Goal: Information Seeking & Learning: Learn about a topic

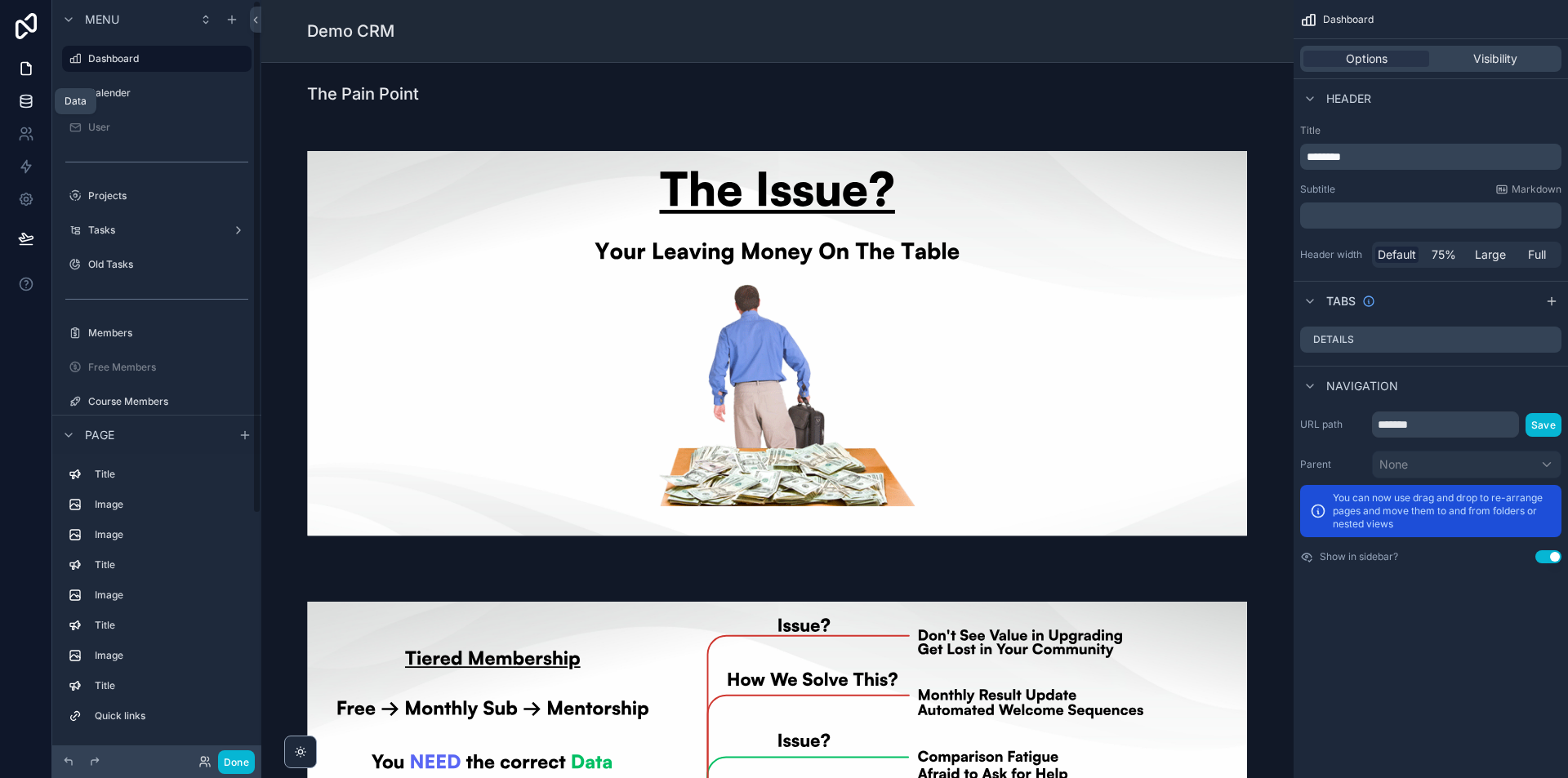
click at [32, 92] on link at bounding box center [26, 101] width 52 height 32
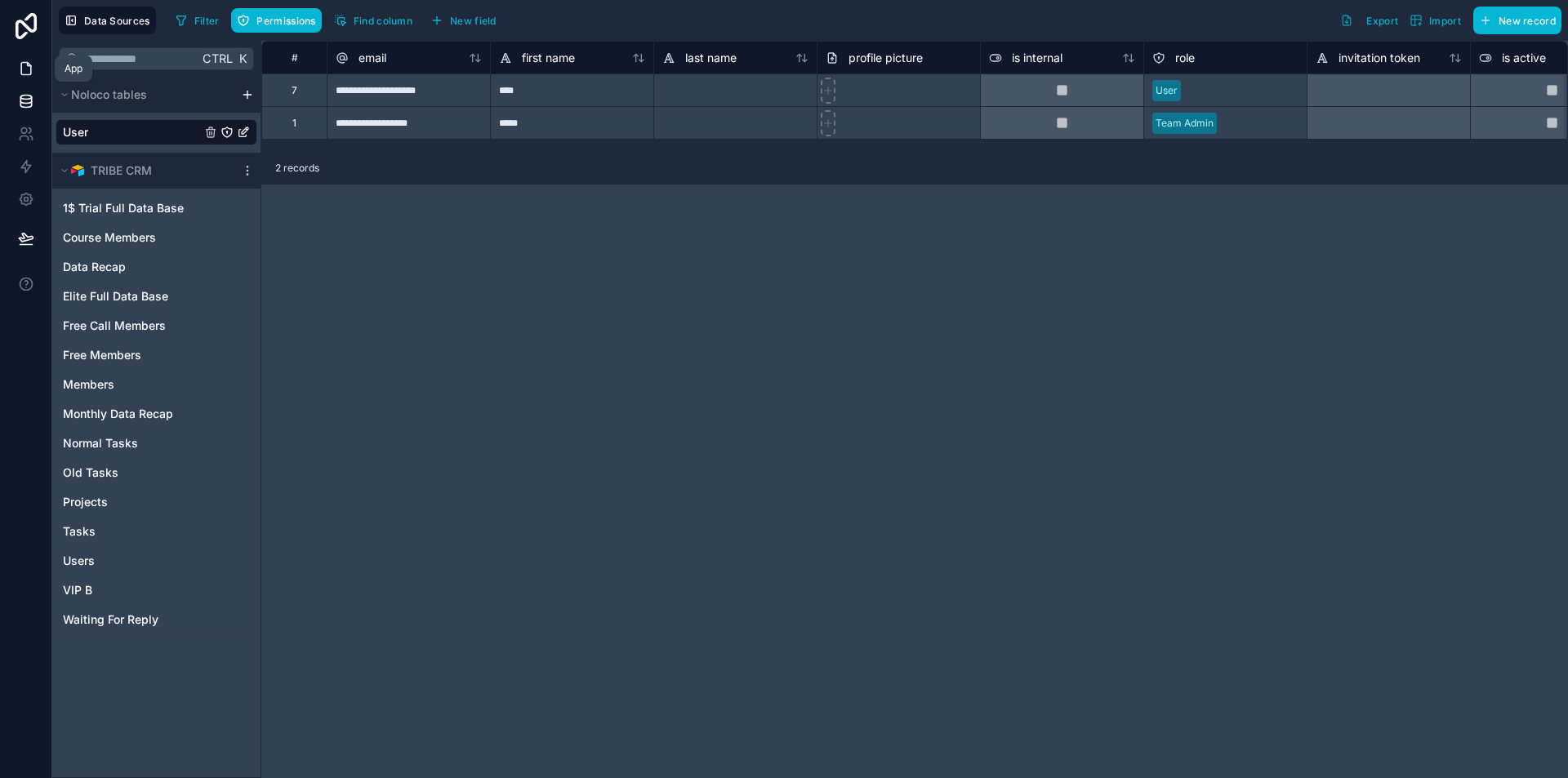
click at [30, 77] on link at bounding box center [26, 68] width 52 height 32
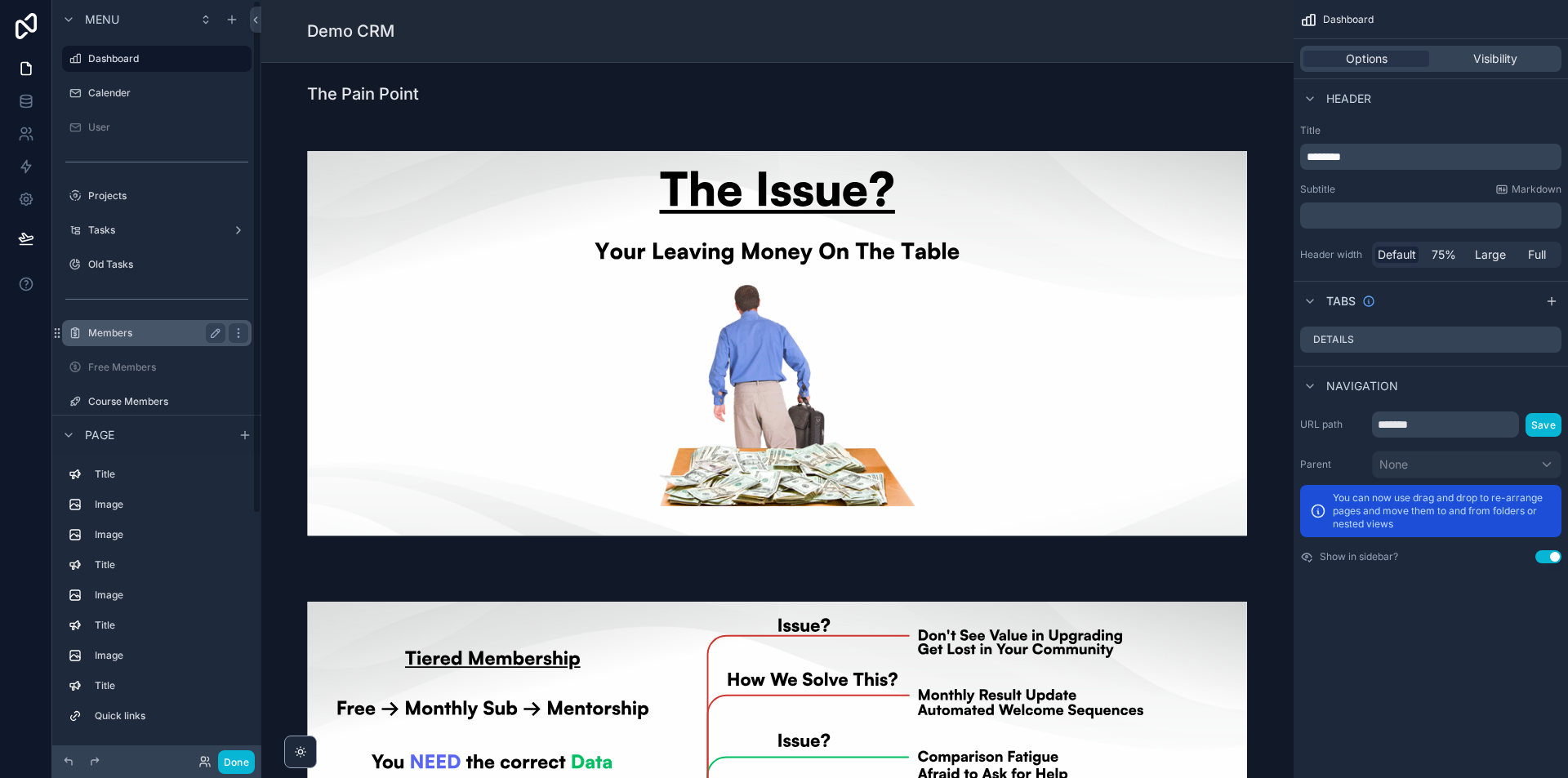
scroll to position [361, 0]
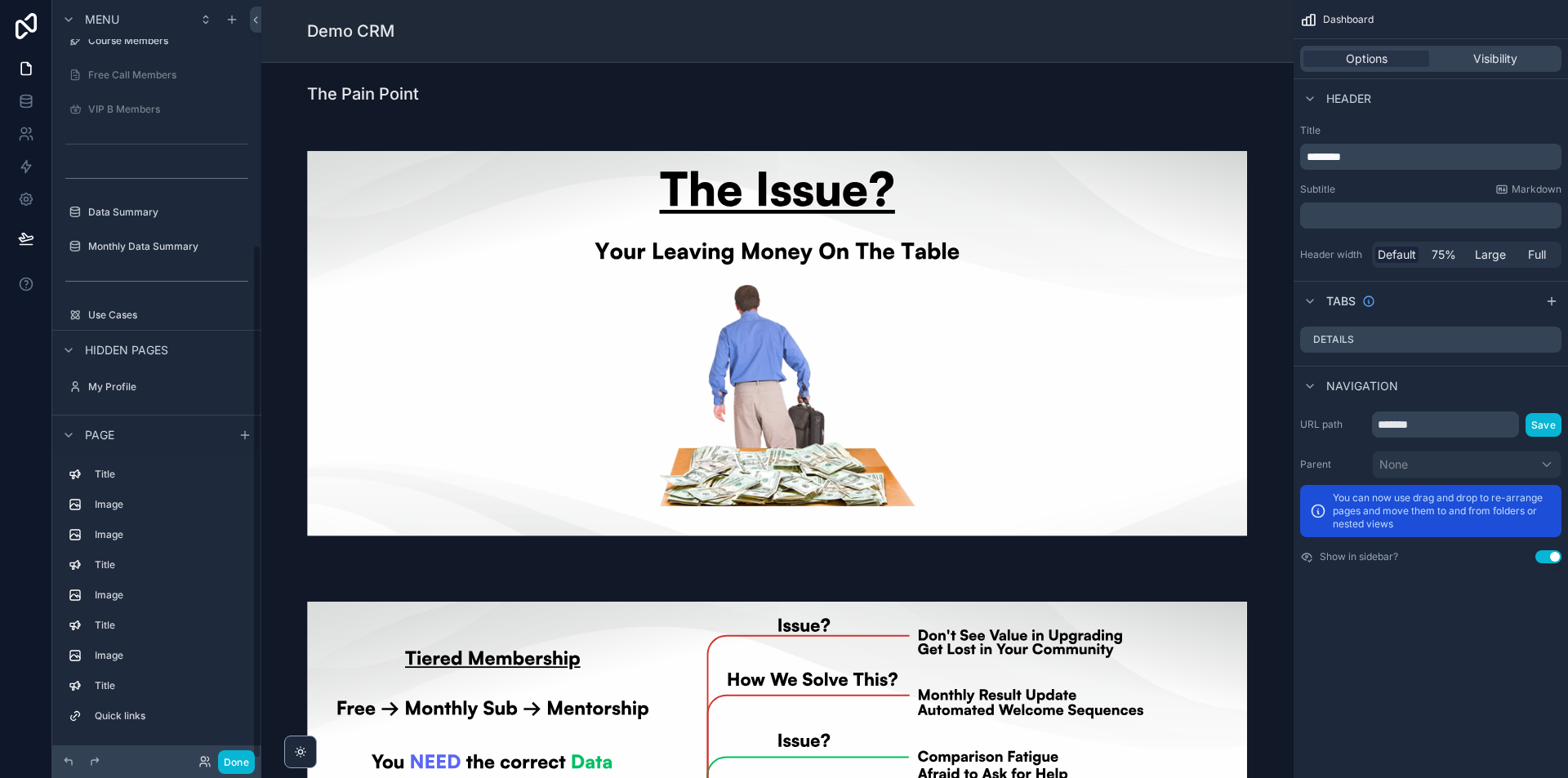
click at [144, 228] on div "scrollable content" at bounding box center [156, 229] width 209 height 3
click at [143, 213] on label "Data Summary" at bounding box center [153, 212] width 131 height 13
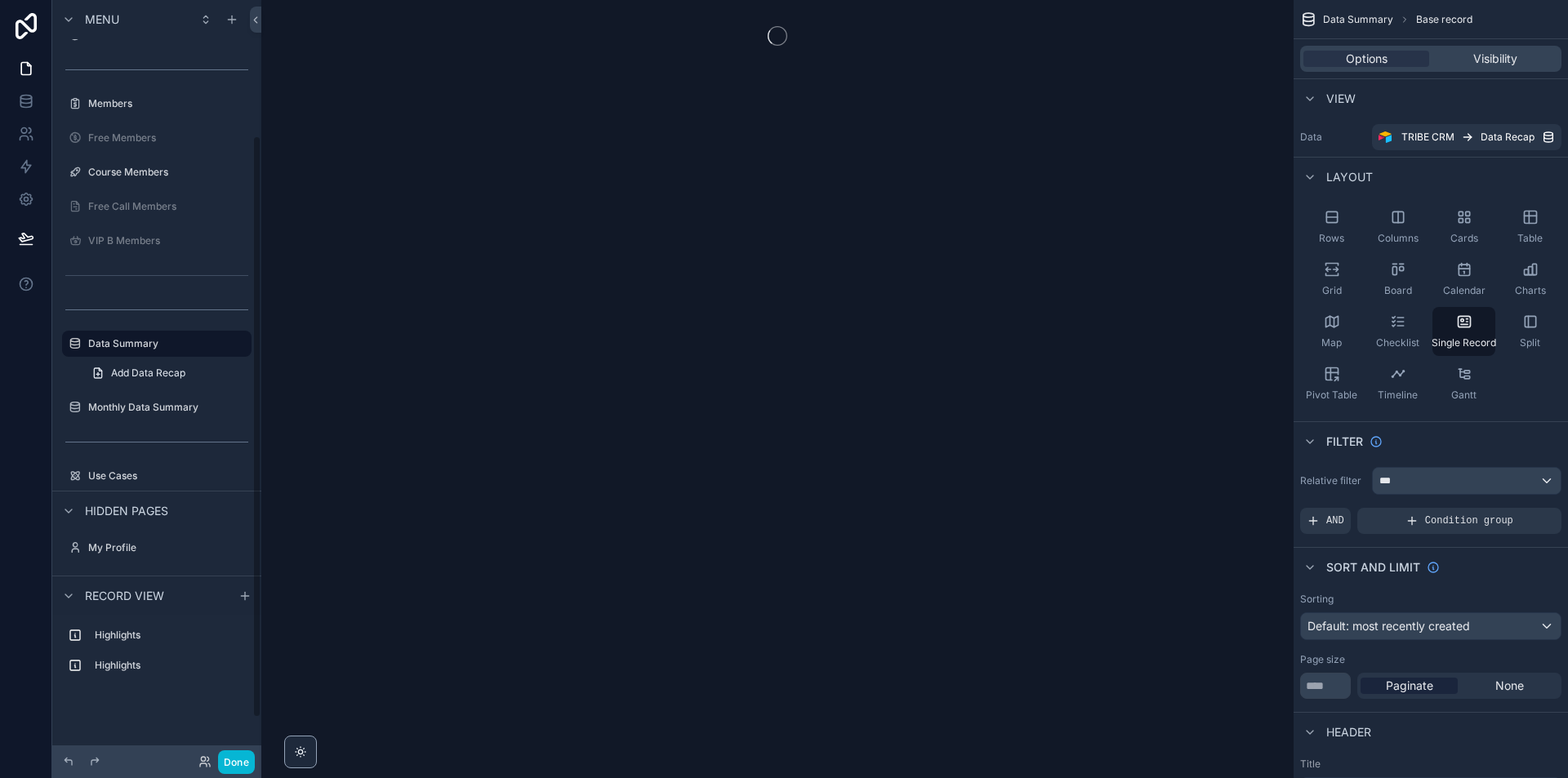
scroll to position [176, 0]
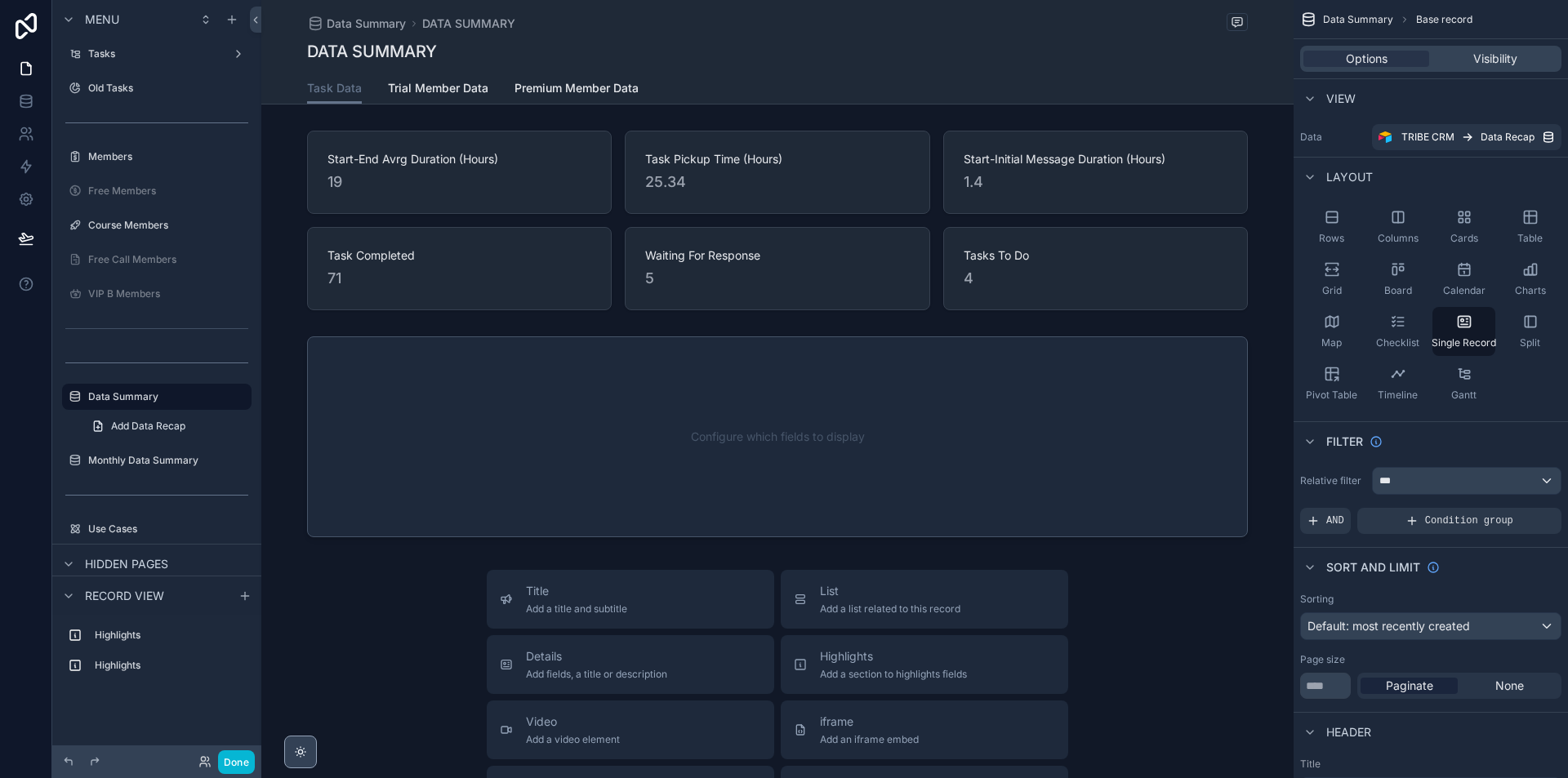
click at [302, 760] on div "scrollable content" at bounding box center [300, 751] width 32 height 32
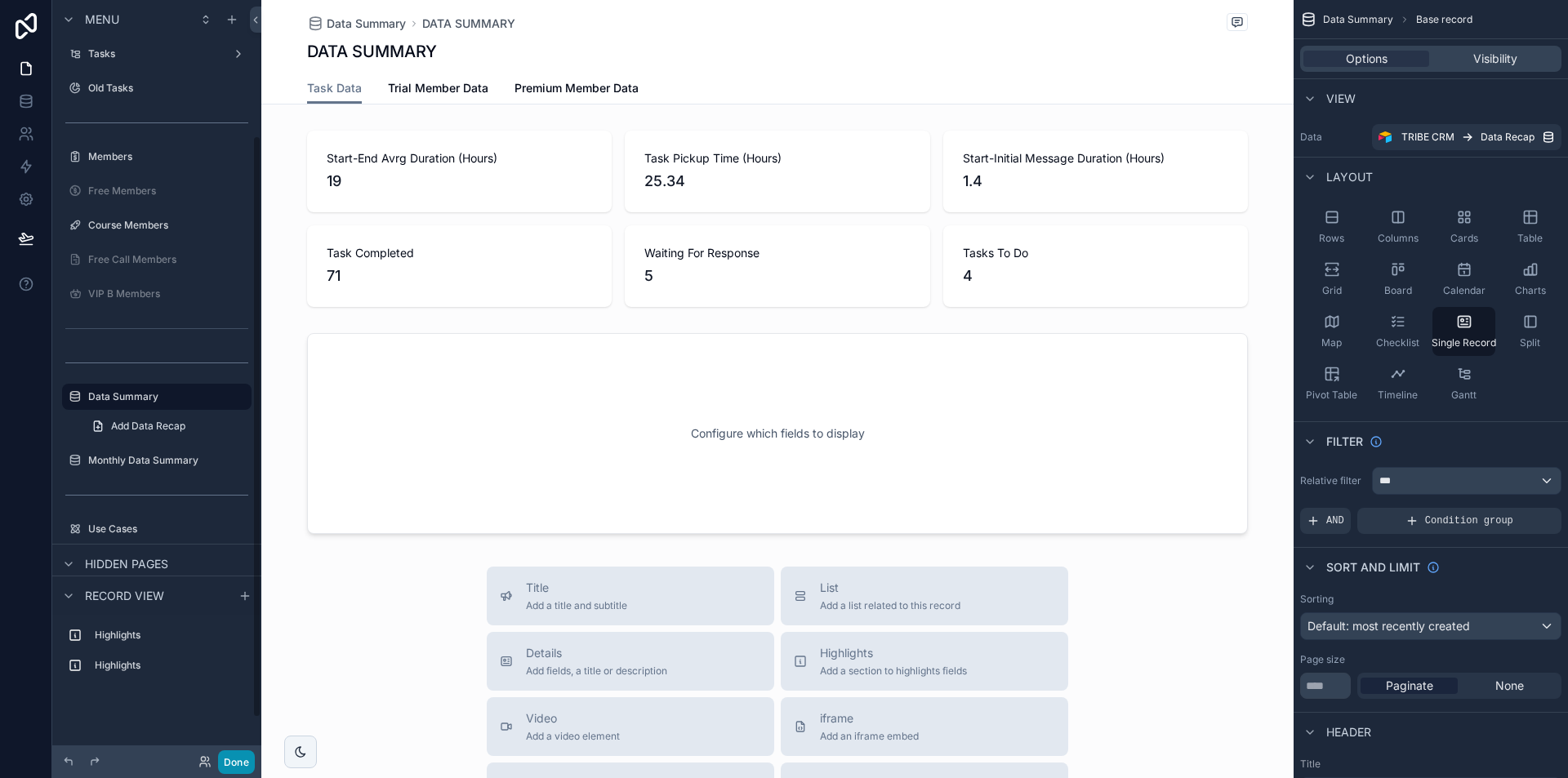
drag, startPoint x: 235, startPoint y: 772, endPoint x: 242, endPoint y: 770, distance: 7.3
click at [236, 772] on button "Done" at bounding box center [236, 762] width 37 height 23
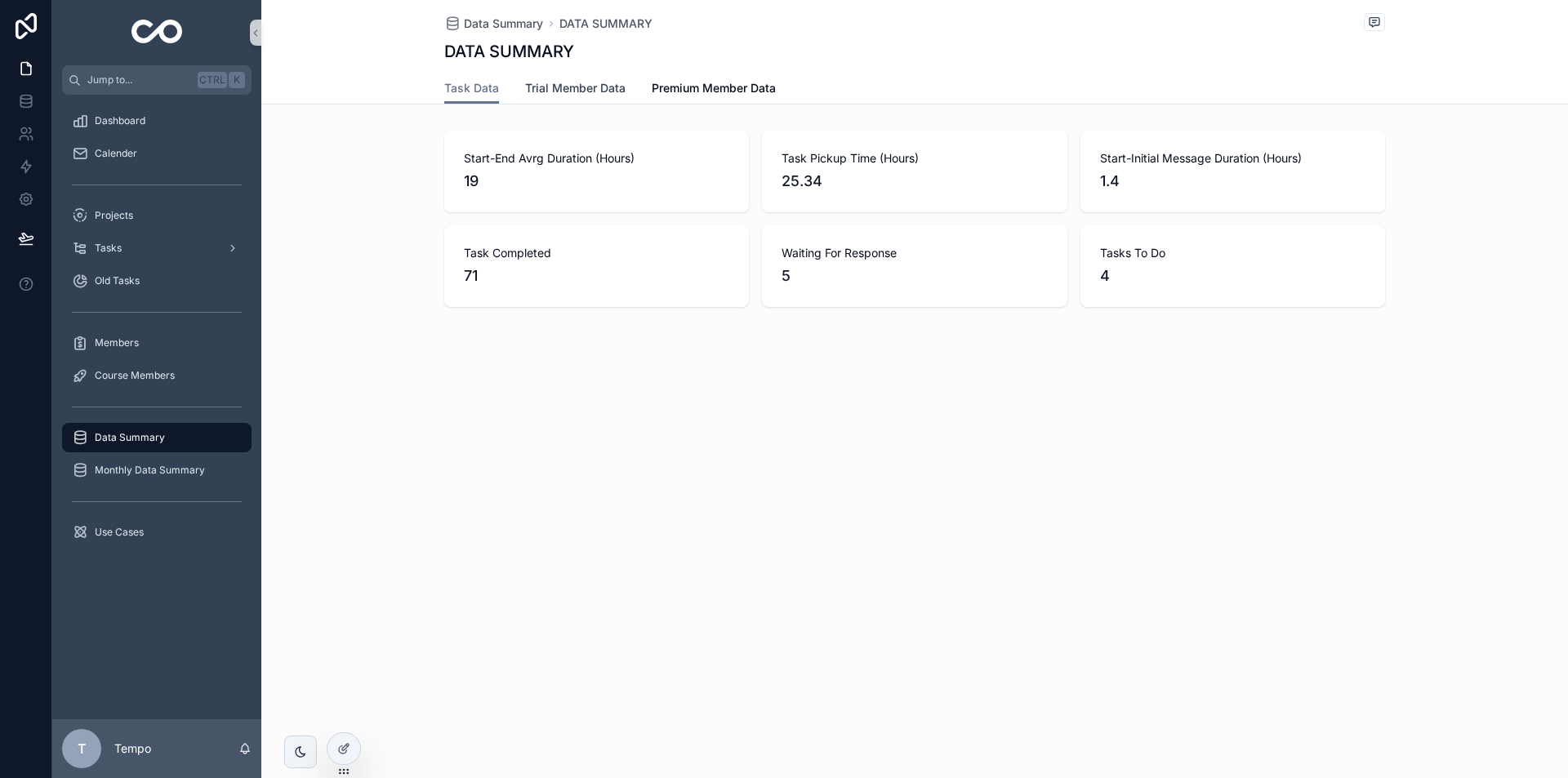
click at [531, 91] on span "Trial Member Data" at bounding box center [575, 88] width 101 height 17
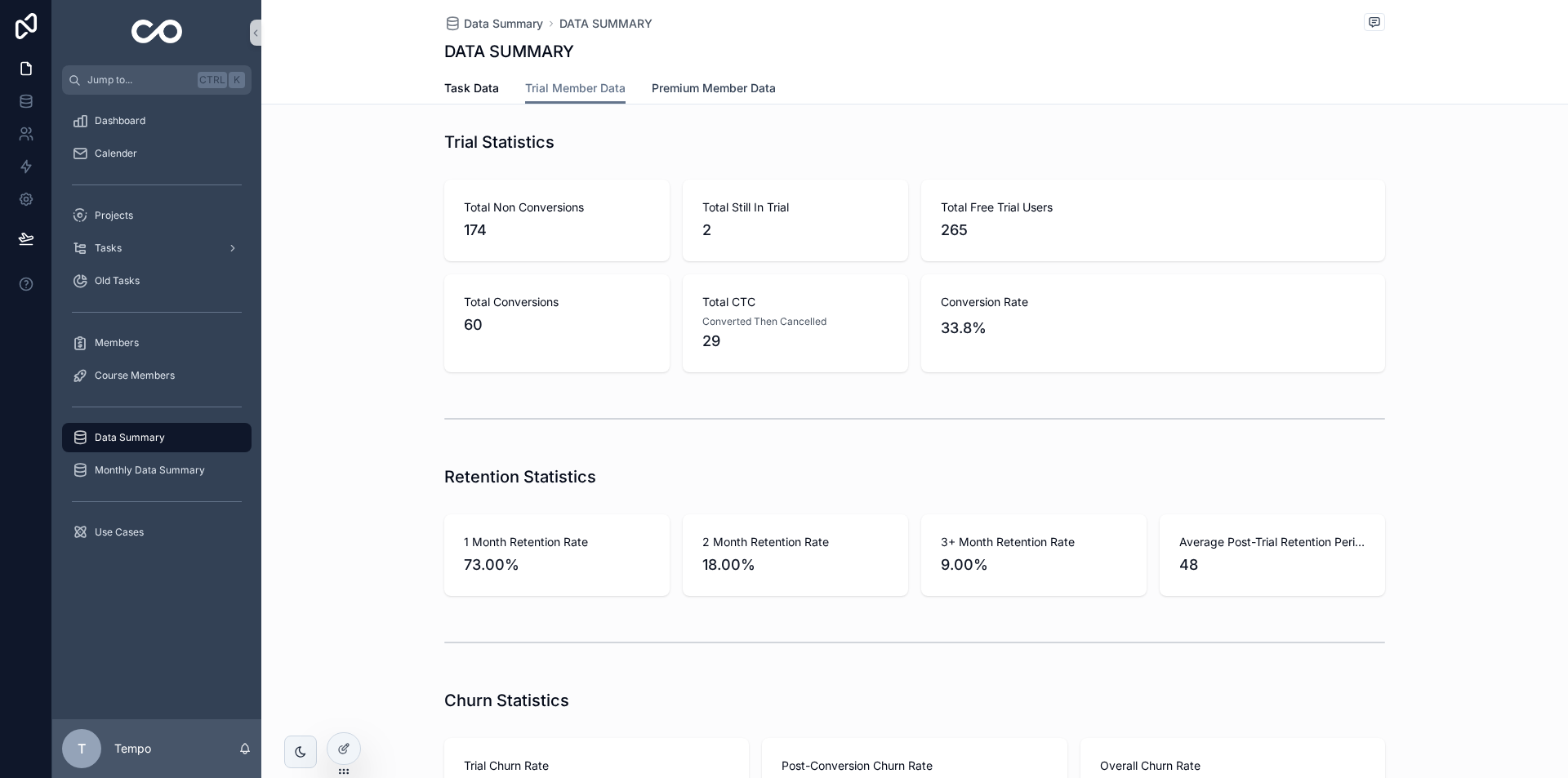
click at [697, 97] on link "Premium Member Data" at bounding box center [713, 89] width 124 height 32
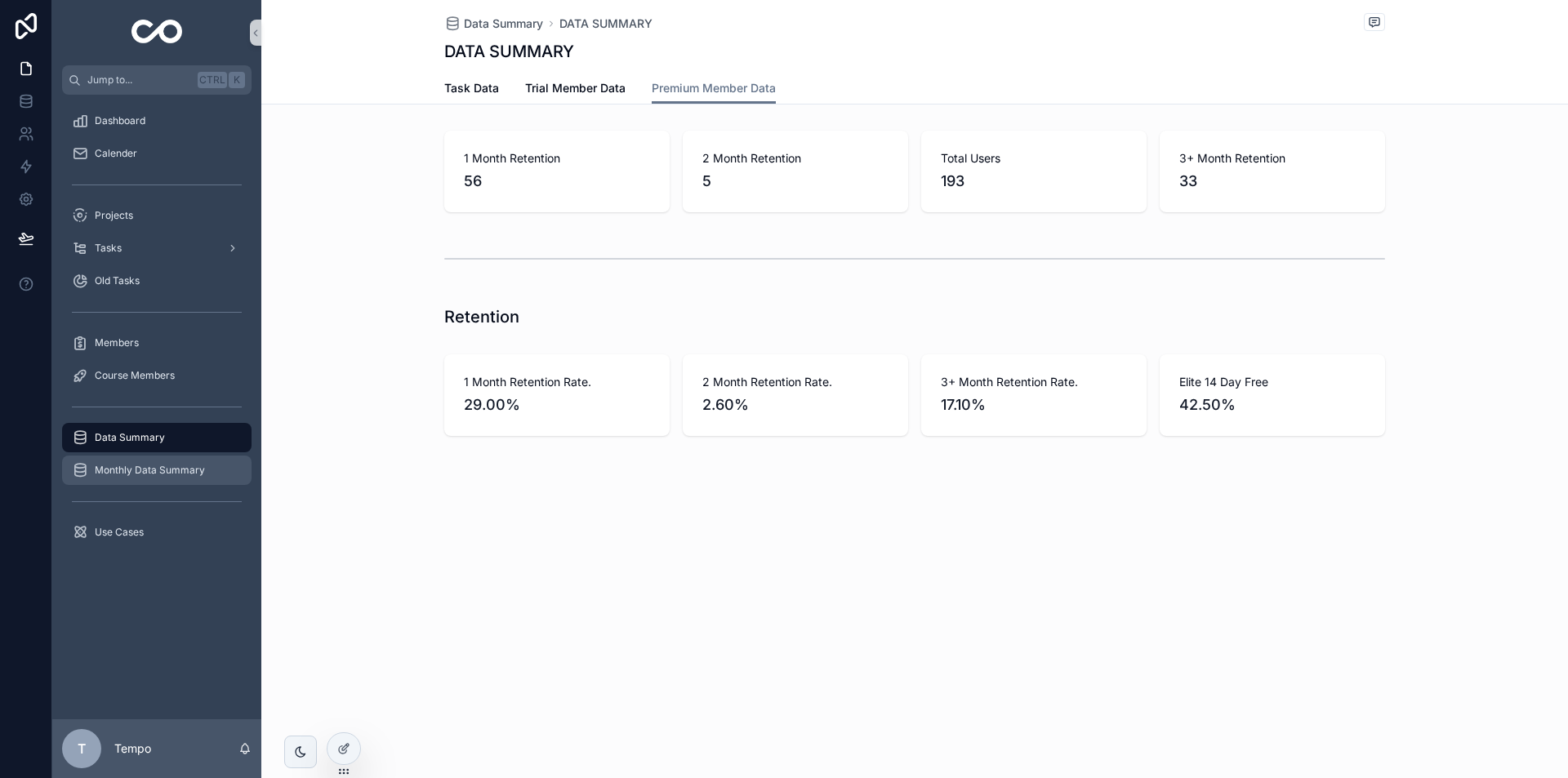
click at [141, 461] on div "Monthly Data Summary" at bounding box center [156, 469] width 170 height 26
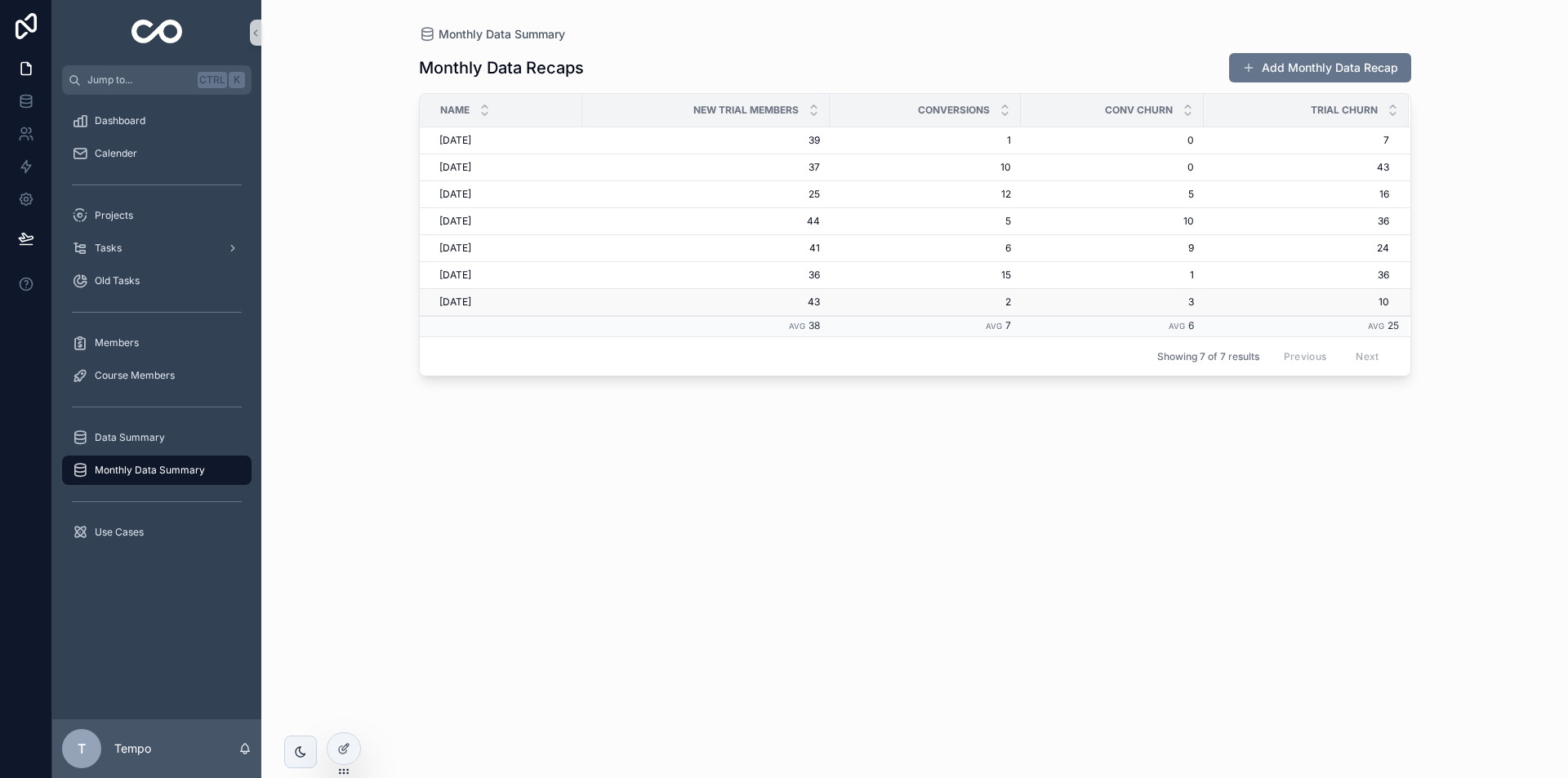
click at [673, 296] on span "43" at bounding box center [706, 302] width 228 height 13
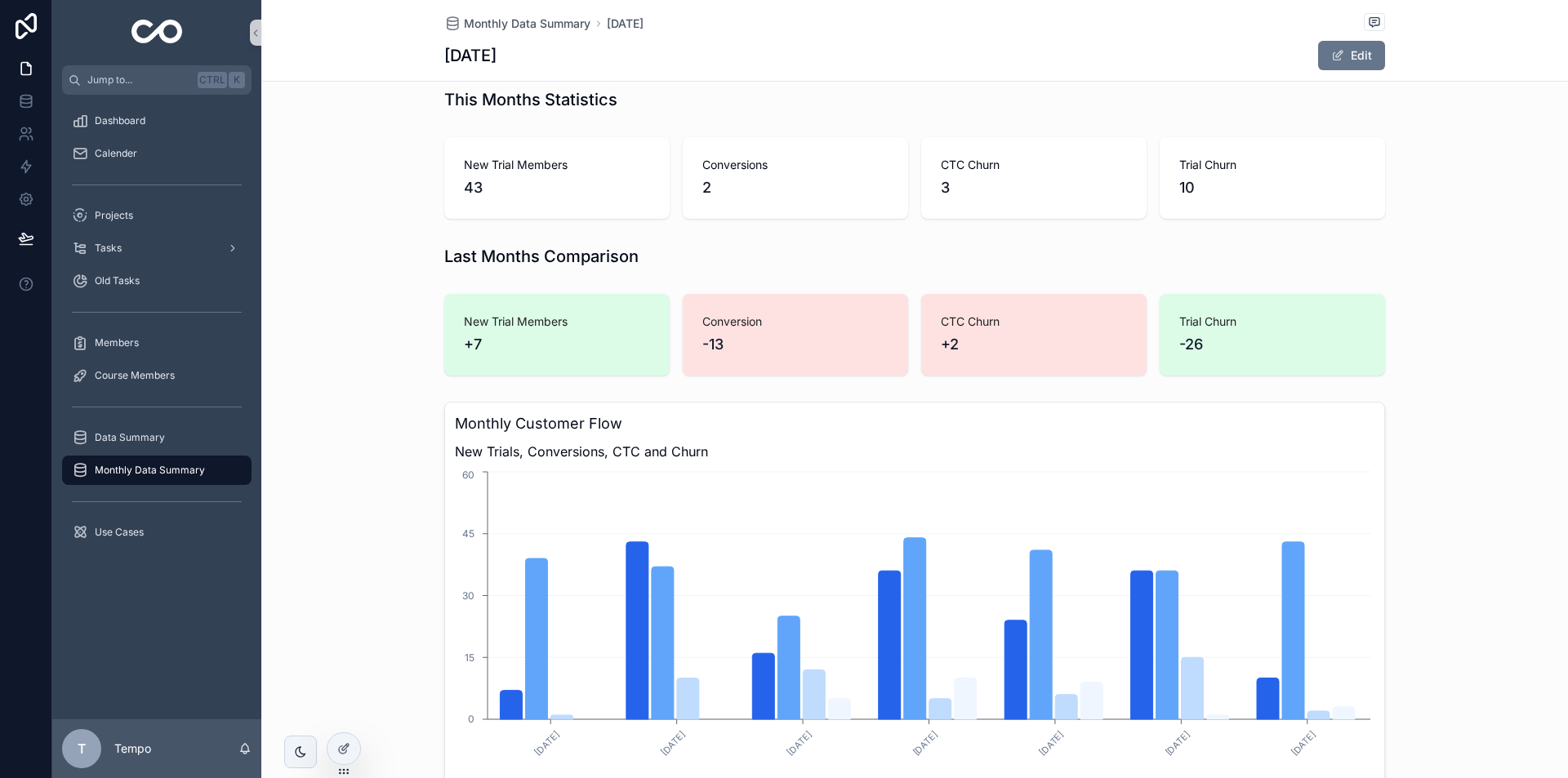
scroll to position [27, 0]
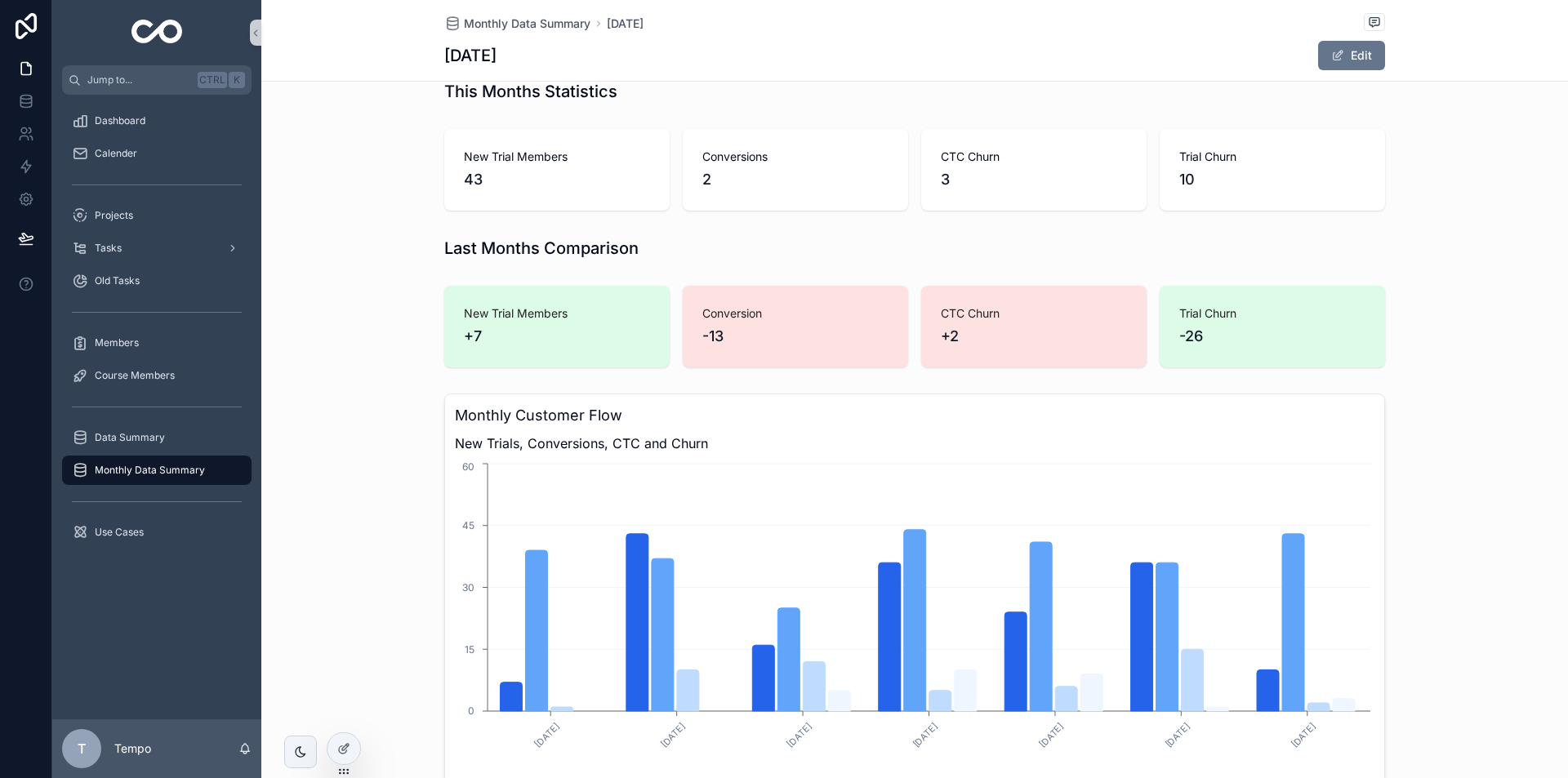
click at [1546, 138] on div "New Trial Members 43 Conversions 2 CTC Churn 3 Trial Churn 10" at bounding box center [915, 170] width 1307 height 95
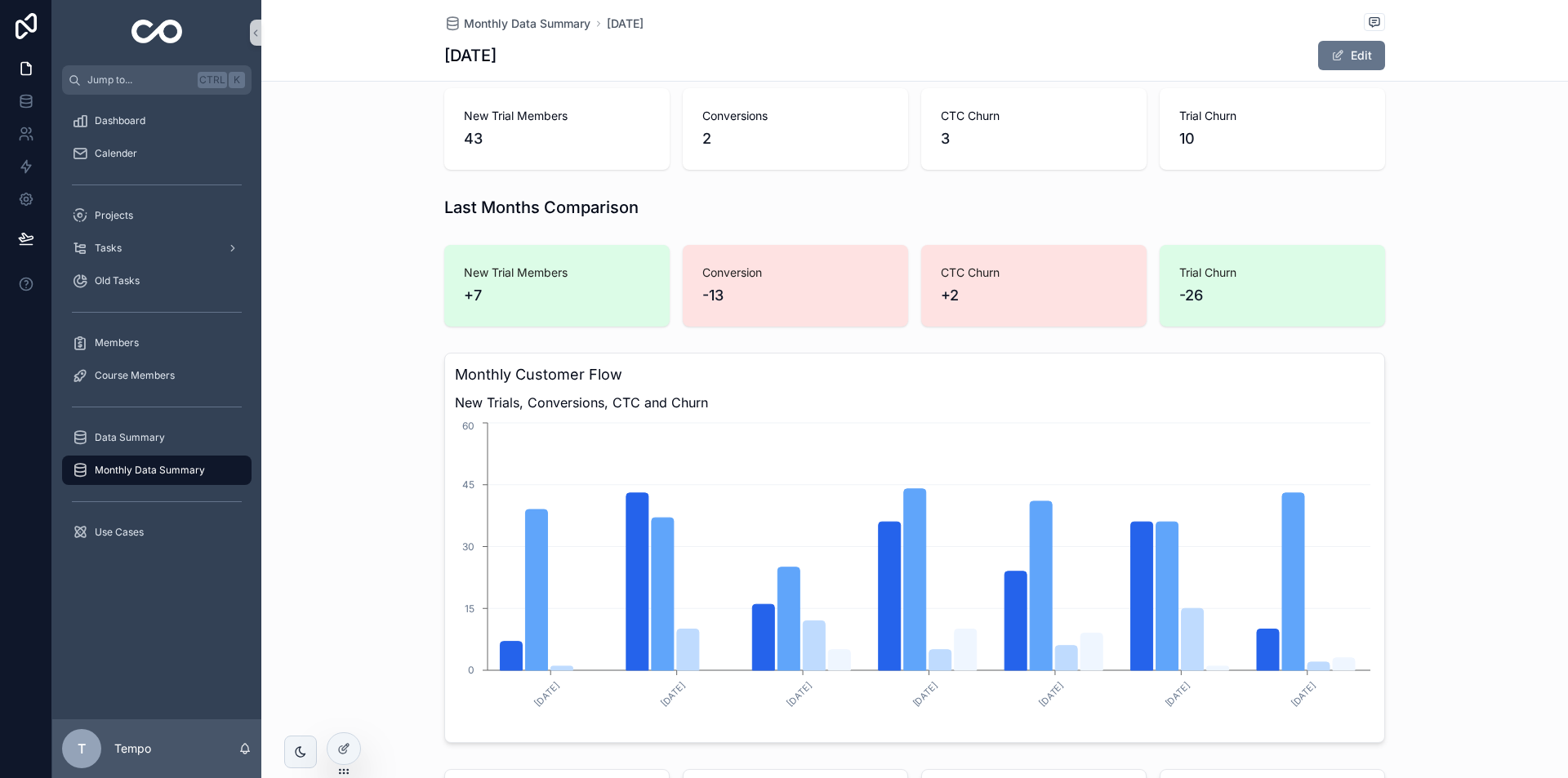
scroll to position [66, 0]
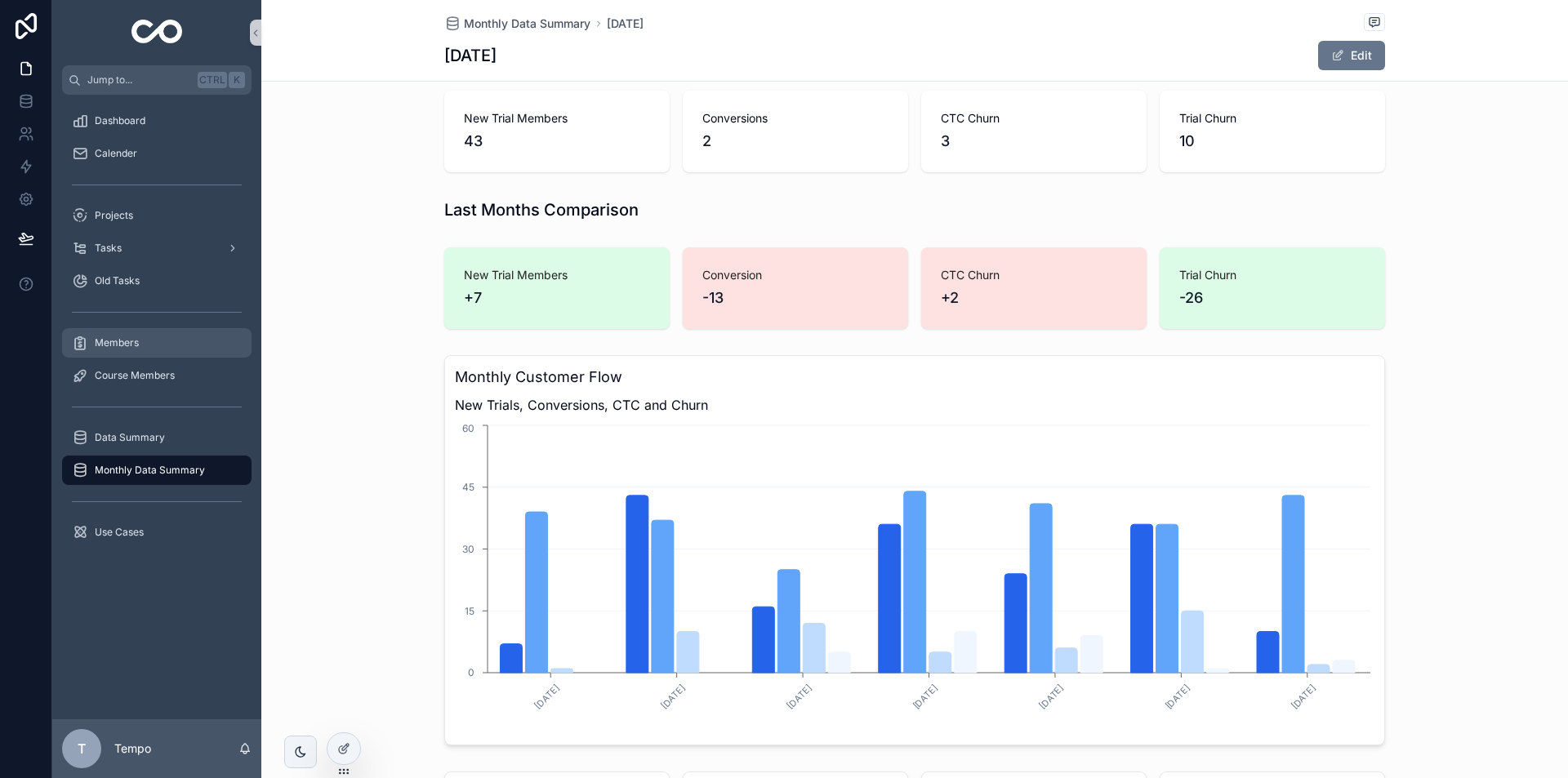
click at [129, 339] on span "Members" at bounding box center [117, 343] width 44 height 13
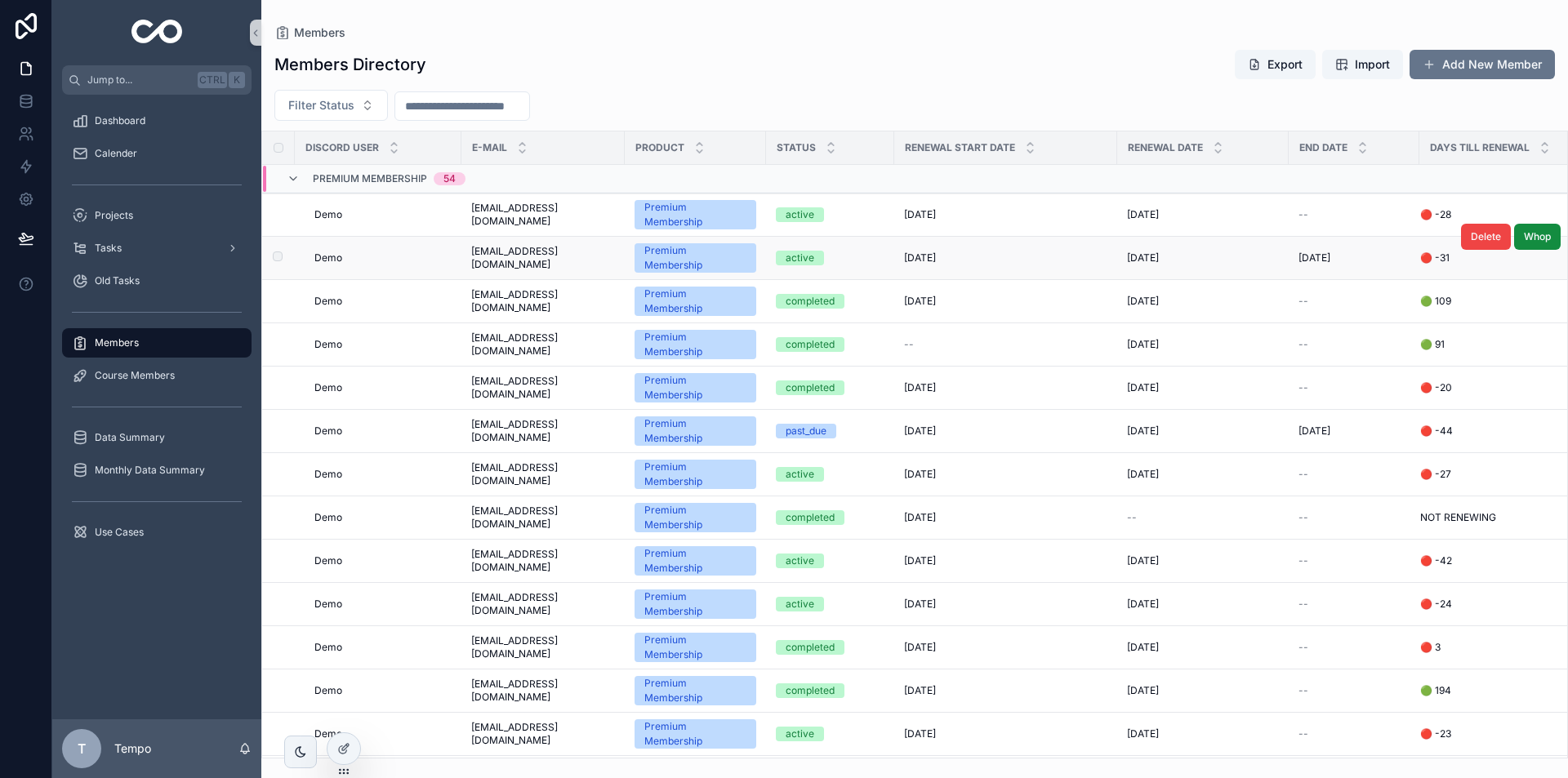
click at [545, 246] on td "[EMAIL_ADDRESS][DOMAIN_NAME] [EMAIL_ADDRESS][DOMAIN_NAME]" at bounding box center [543, 259] width 163 height 43
click at [545, 280] on td "[EMAIL_ADDRESS][DOMAIN_NAME] [EMAIL_ADDRESS][DOMAIN_NAME]" at bounding box center [543, 302] width 163 height 43
click at [518, 288] on span "[EMAIL_ADDRESS][DOMAIN_NAME]" at bounding box center [543, 300] width 144 height 26
